Goal: Task Accomplishment & Management: Manage account settings

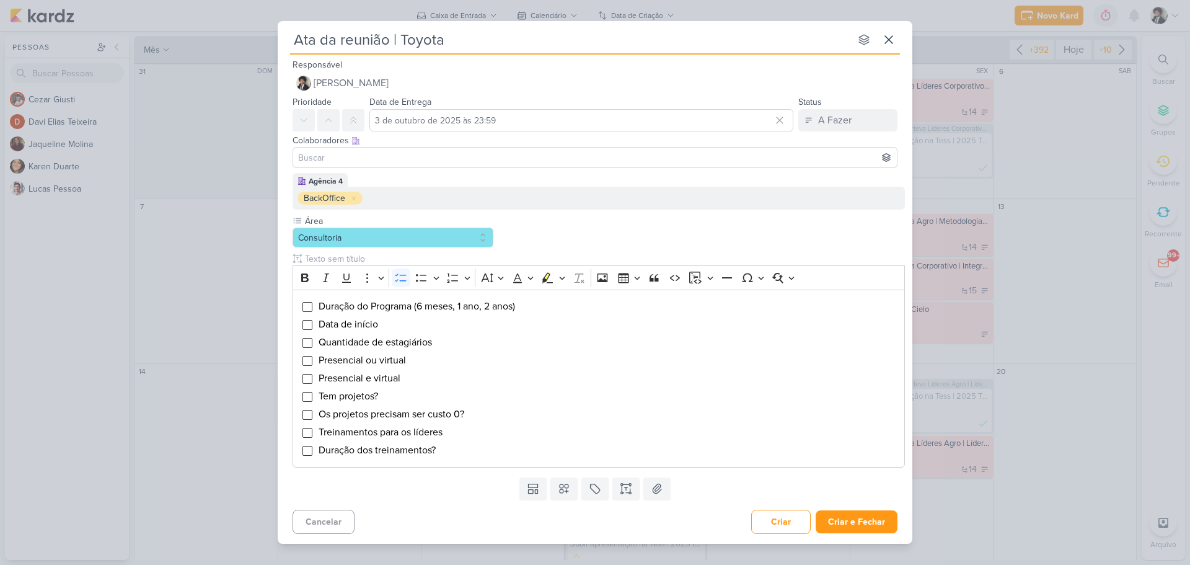
scroll to position [461, 0]
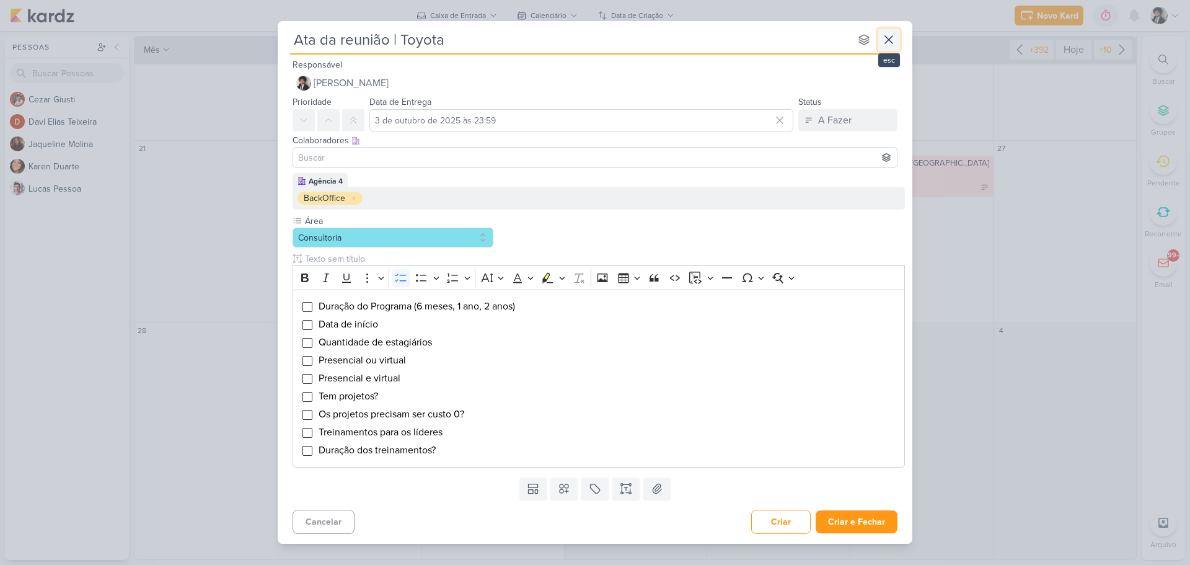
click at [897, 43] on button at bounding box center [888, 40] width 22 height 22
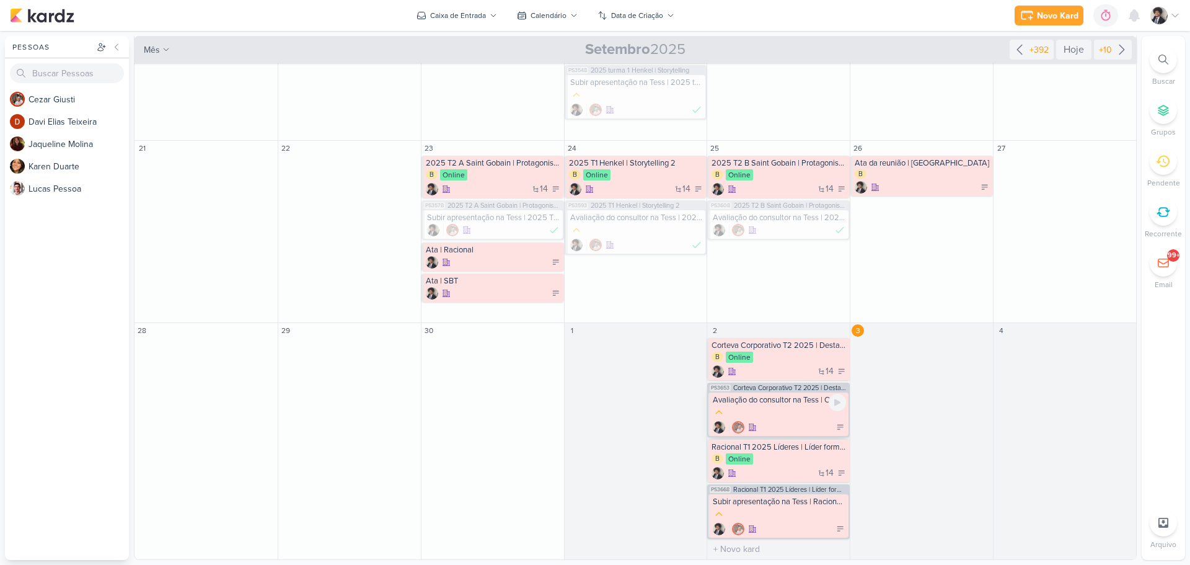
click at [788, 416] on div at bounding box center [779, 413] width 133 height 14
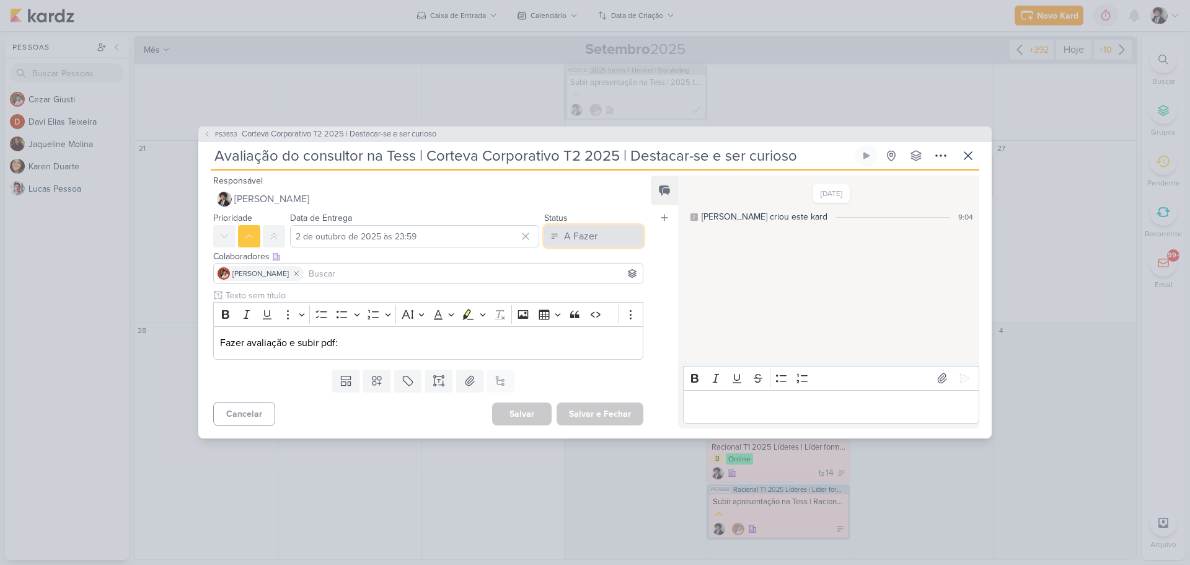
click at [589, 234] on div "A Fazer" at bounding box center [580, 236] width 33 height 15
drag, startPoint x: 579, startPoint y: 309, endPoint x: 503, endPoint y: 274, distance: 84.3
click at [579, 308] on div "Em atraso" at bounding box center [575, 305] width 38 height 13
click at [343, 234] on input "2 de outubro de 2025 às 23:59" at bounding box center [414, 236] width 249 height 22
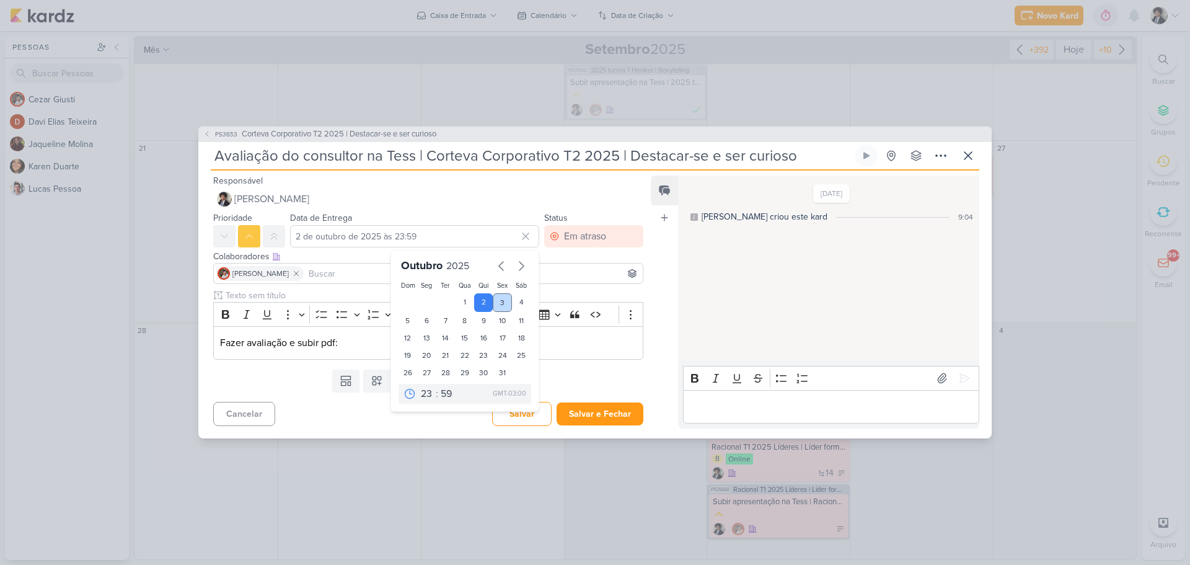
click at [496, 300] on div "3" at bounding box center [502, 302] width 19 height 19
type input "3 de outubro de 2025 às 23:59"
click at [602, 420] on button "Salvar e Fechar" at bounding box center [599, 413] width 87 height 23
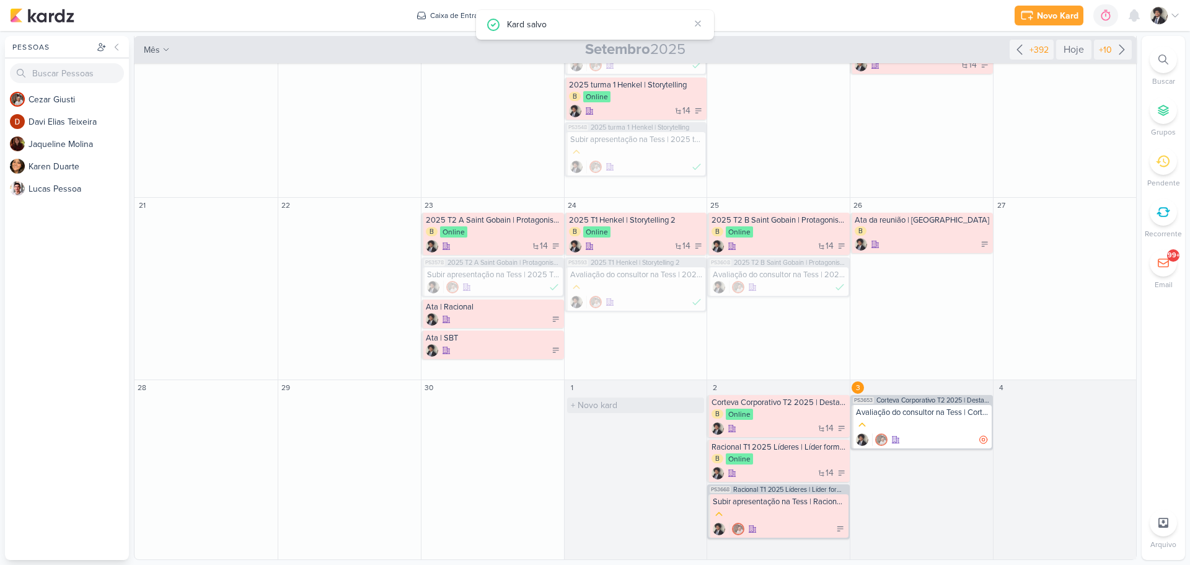
scroll to position [404, 0]
click at [802, 512] on div at bounding box center [779, 515] width 133 height 14
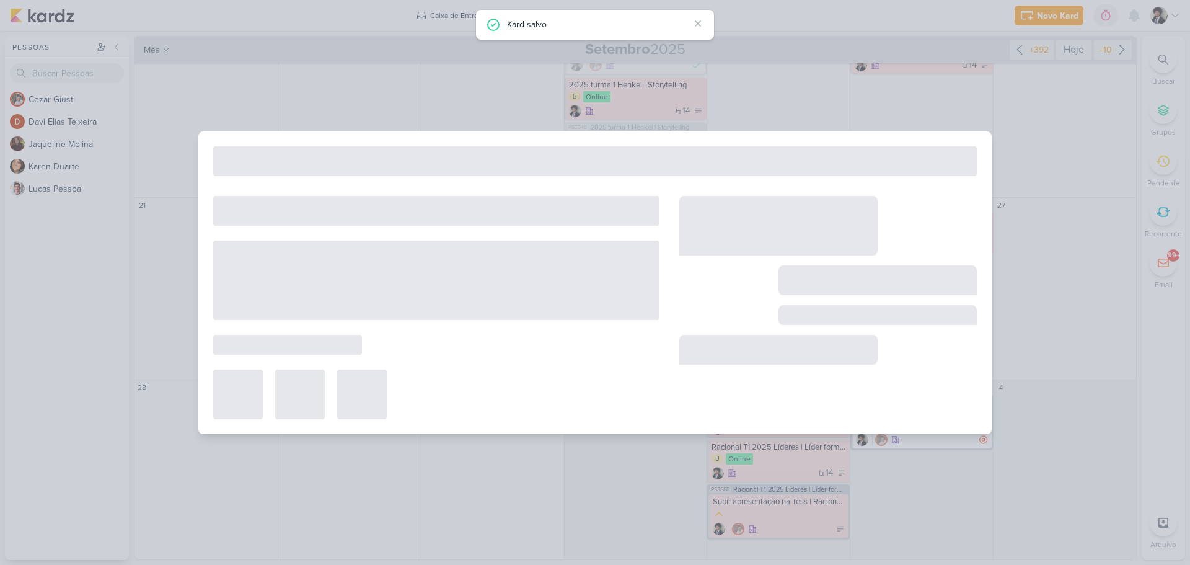
type input "Subir apresentação na Tess | Racional T1 2025 Líderes | Líder formador"
type input "2 de outubro de 2025 às 23:59"
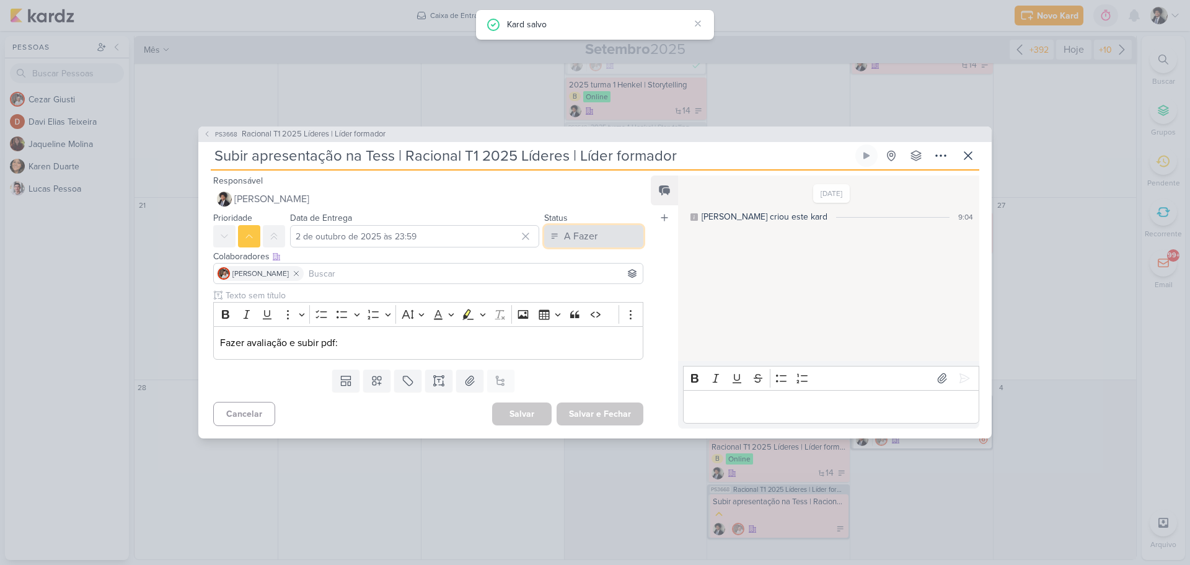
click at [582, 237] on div "A Fazer" at bounding box center [580, 236] width 33 height 15
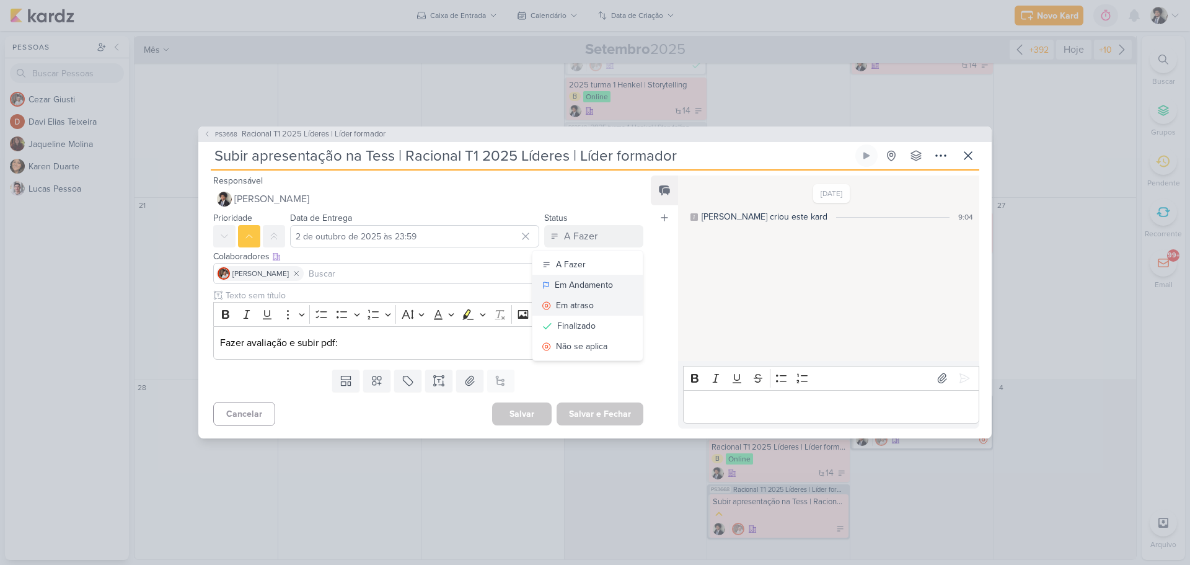
drag, startPoint x: 591, startPoint y: 286, endPoint x: 587, endPoint y: 304, distance: 18.2
click at [587, 304] on div "A Fazer Em Andamento Em atraso Finalizado Não se aplica" at bounding box center [588, 305] width 112 height 111
click at [578, 244] on div "A Fazer" at bounding box center [580, 236] width 33 height 15
drag, startPoint x: 574, startPoint y: 303, endPoint x: 514, endPoint y: 288, distance: 61.9
click at [573, 303] on div "Em atraso" at bounding box center [575, 305] width 38 height 13
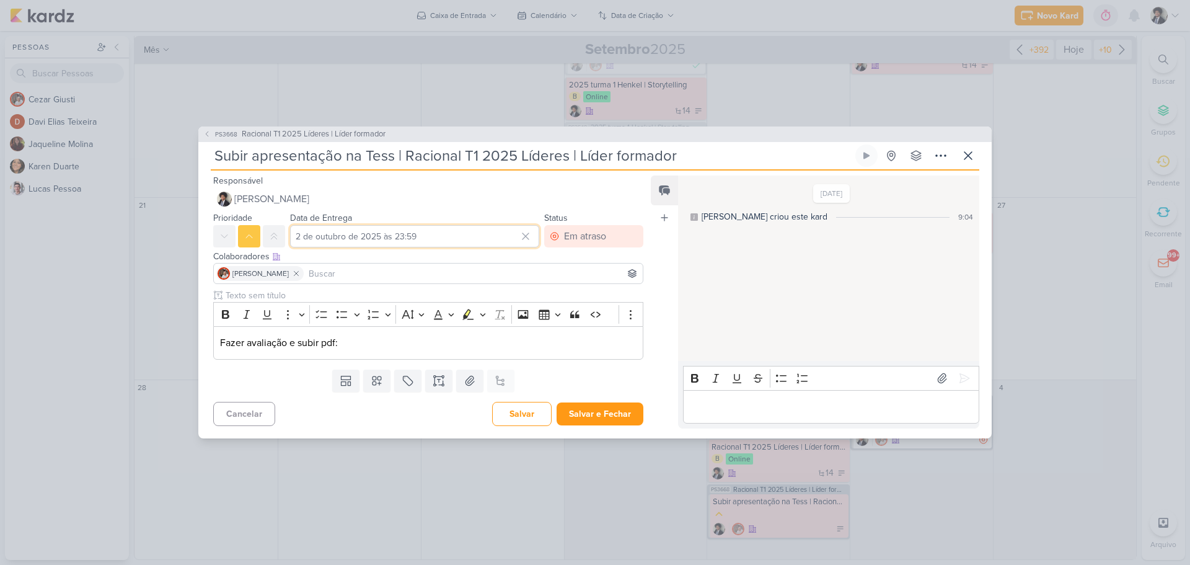
click at [367, 230] on input "2 de outubro de 2025 às 23:59" at bounding box center [414, 236] width 249 height 22
click at [498, 302] on div "3" at bounding box center [502, 302] width 19 height 19
type input "3 de outubro de 2025 às 23:59"
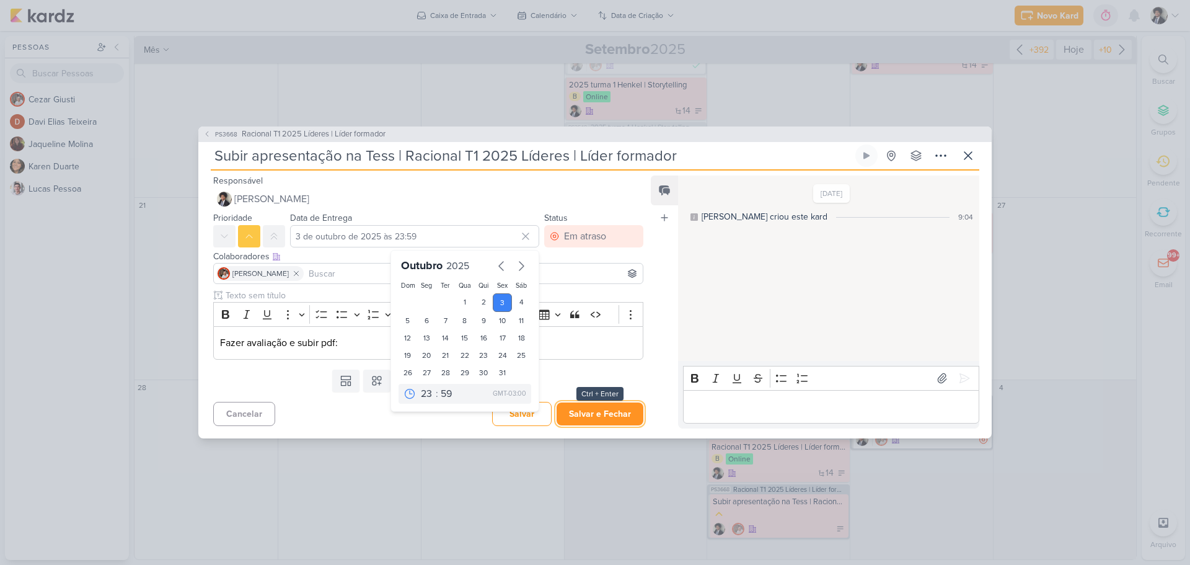
click at [599, 411] on button "Salvar e Fechar" at bounding box center [599, 413] width 87 height 23
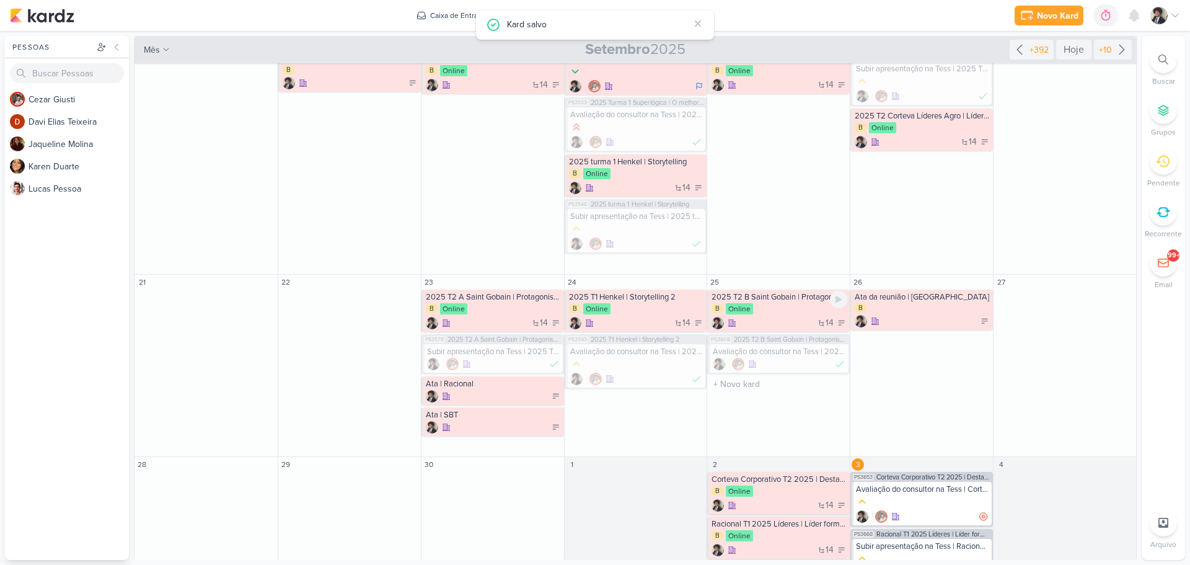
scroll to position [248, 0]
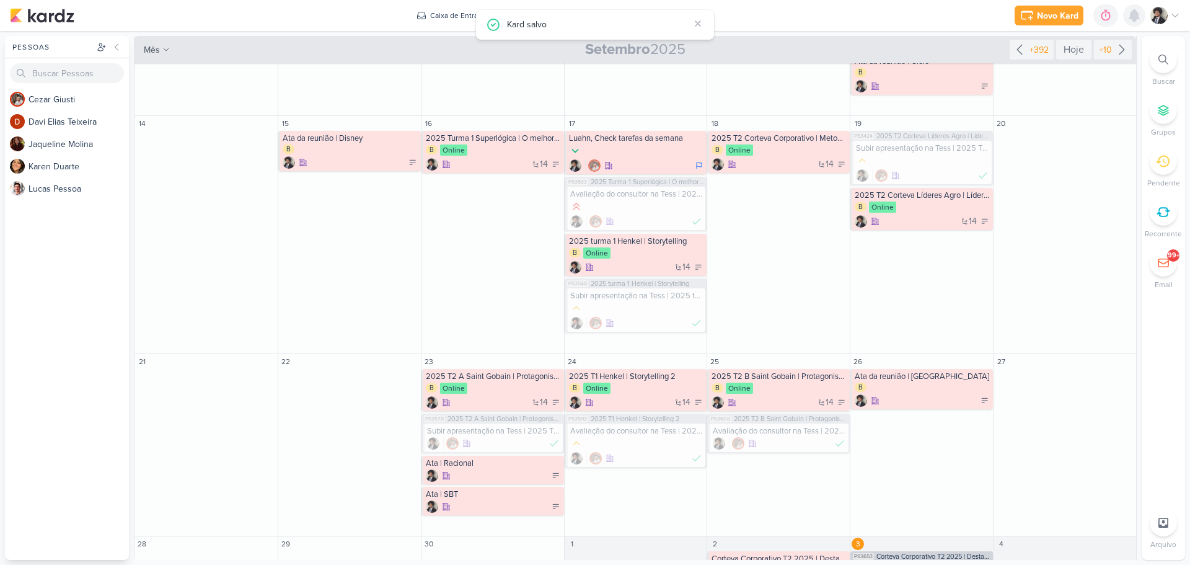
click at [1136, 17] on icon at bounding box center [1134, 15] width 10 height 11
